Goal: Information Seeking & Learning: Learn about a topic

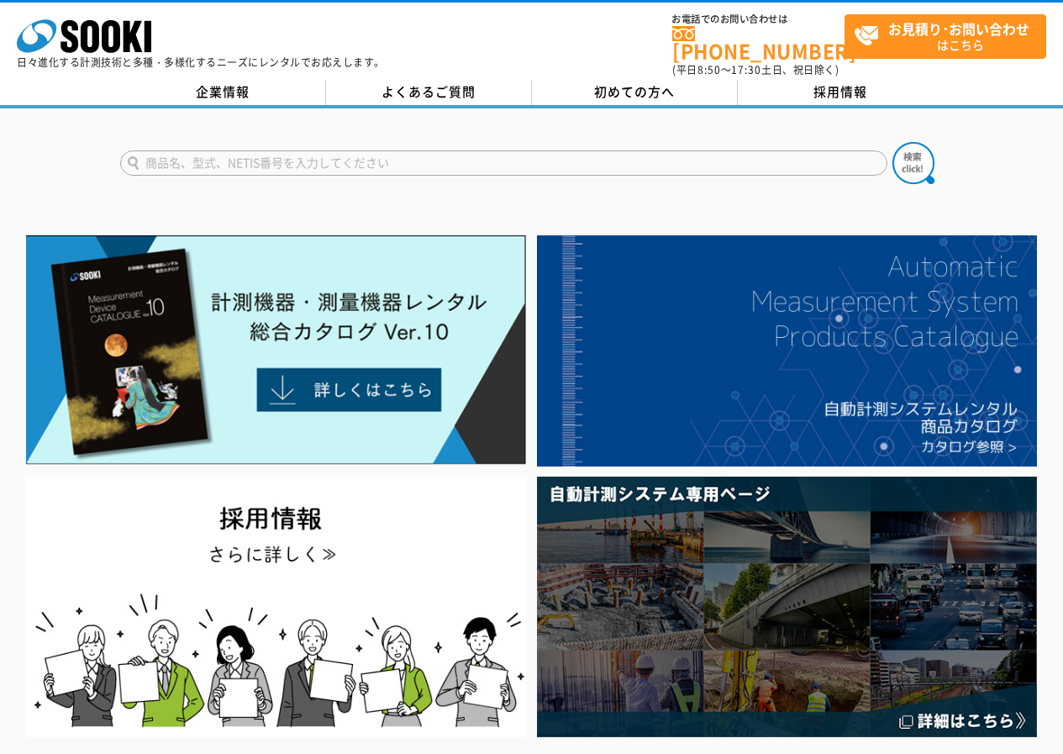
click at [315, 150] on input "text" at bounding box center [503, 162] width 767 height 25
type input "輝度系"
click at [893, 142] on button at bounding box center [914, 163] width 42 height 42
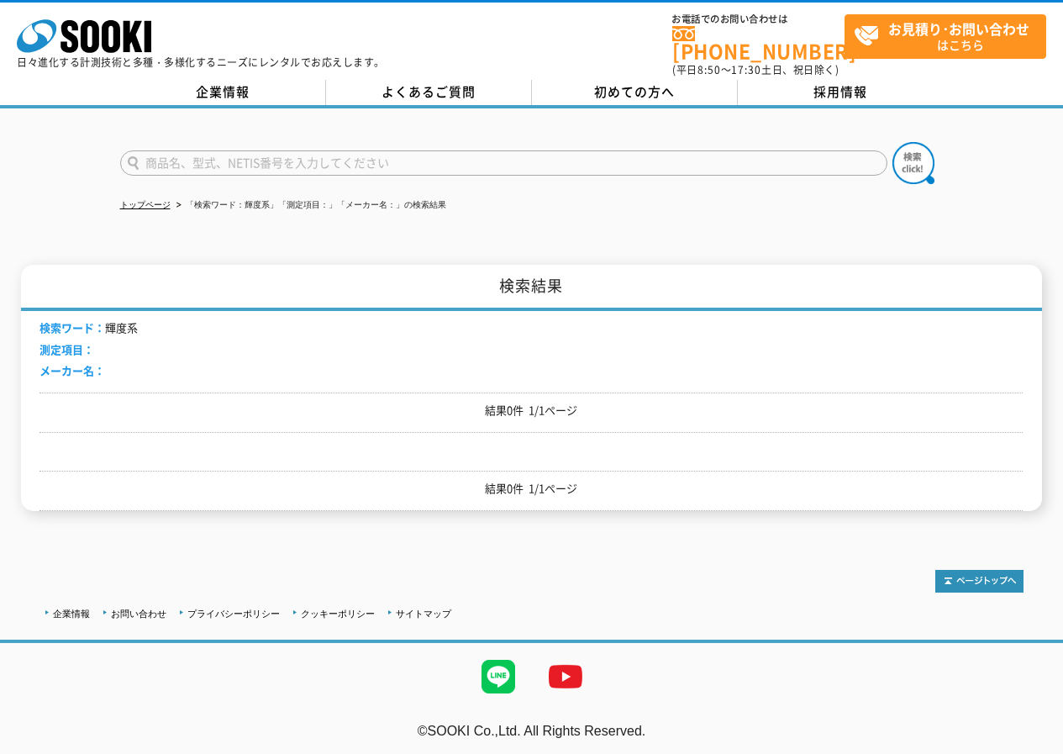
click at [452, 155] on input "text" at bounding box center [503, 162] width 767 height 25
type input "輝度"
click at [893, 142] on button at bounding box center [914, 163] width 42 height 42
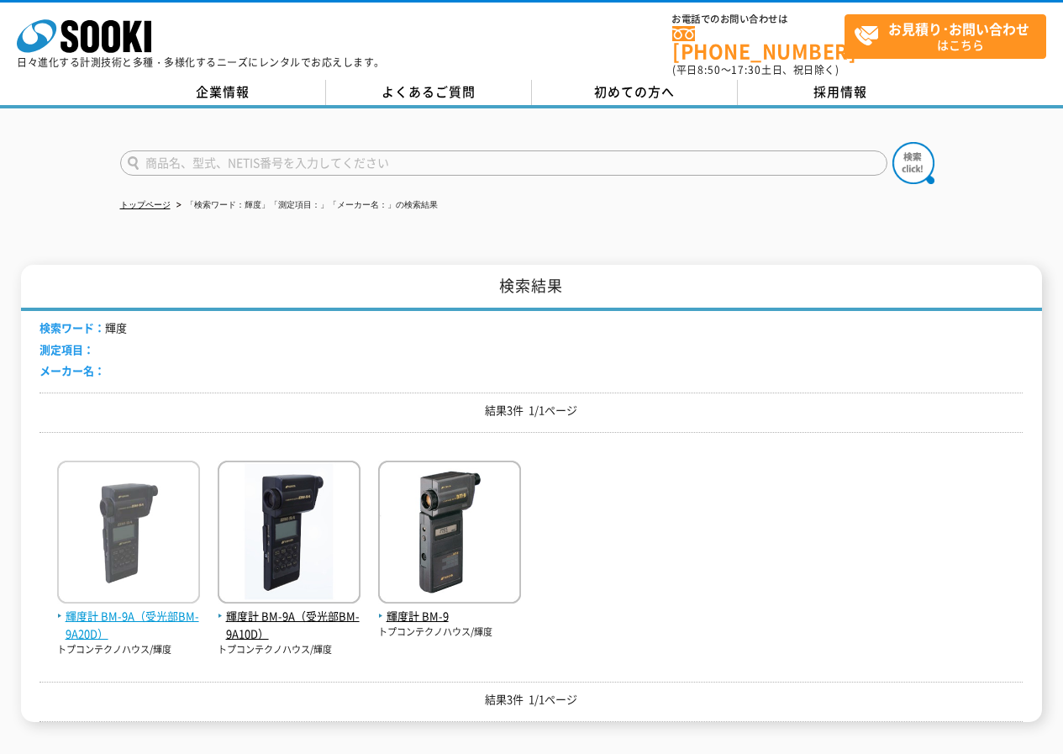
click at [142, 550] on img at bounding box center [128, 534] width 143 height 147
